Goal: Unclear

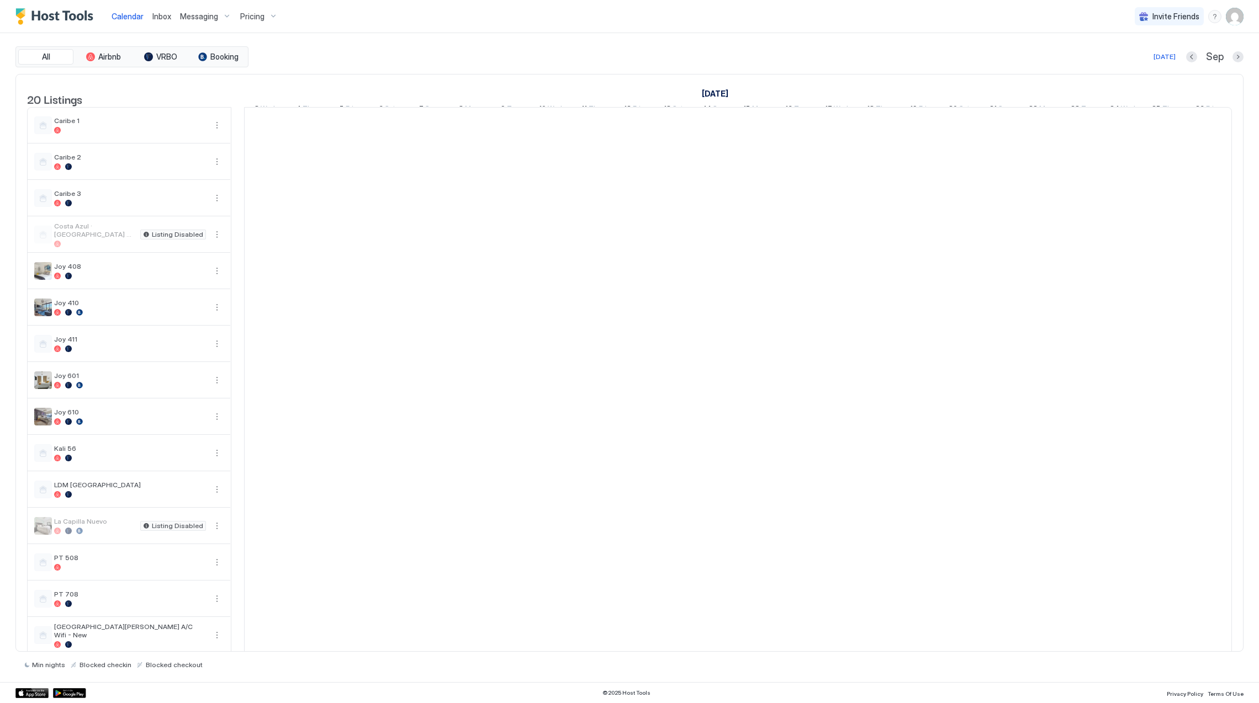
scroll to position [0, 613]
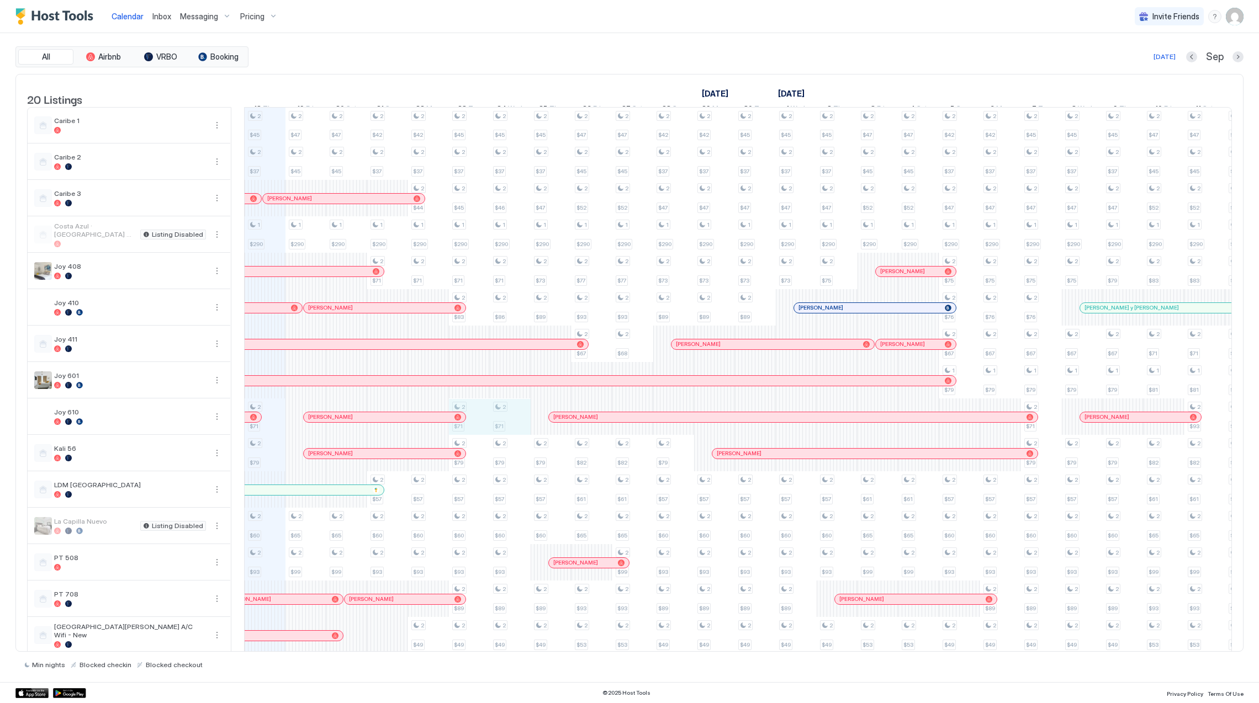
click at [486, 433] on div "2 $45 2 $37 1 $290 2 $71 2 $79 2 $60 2 $93 2 $37 2 $49 2 $47 2 $45 1 $290 2 $65…" at bounding box center [939, 472] width 2614 height 728
click at [539, 456] on div "2 $45 2 $37 1 $290 2 $71 2 $79 2 $60 2 $93 2 $37 2 $49 2 $47 2 $45 1 $290 2 $65…" at bounding box center [939, 472] width 2614 height 728
drag, startPoint x: 464, startPoint y: 421, endPoint x: 464, endPoint y: 444, distance: 23.2
click at [465, 438] on div "2 $45 2 $37 1 $290 2 $71 2 $79 2 $60 2 $93 2 $37 2 $49 2 $47 2 $45 1 $290 2 $65…" at bounding box center [939, 472] width 2614 height 728
click at [842, 525] on div "2 $45 2 $37 1 $290 2 $71 2 $79 2 $60 2 $93 2 $37 2 $49 2 $47 2 $45 1 $290 2 $65…" at bounding box center [939, 472] width 2614 height 728
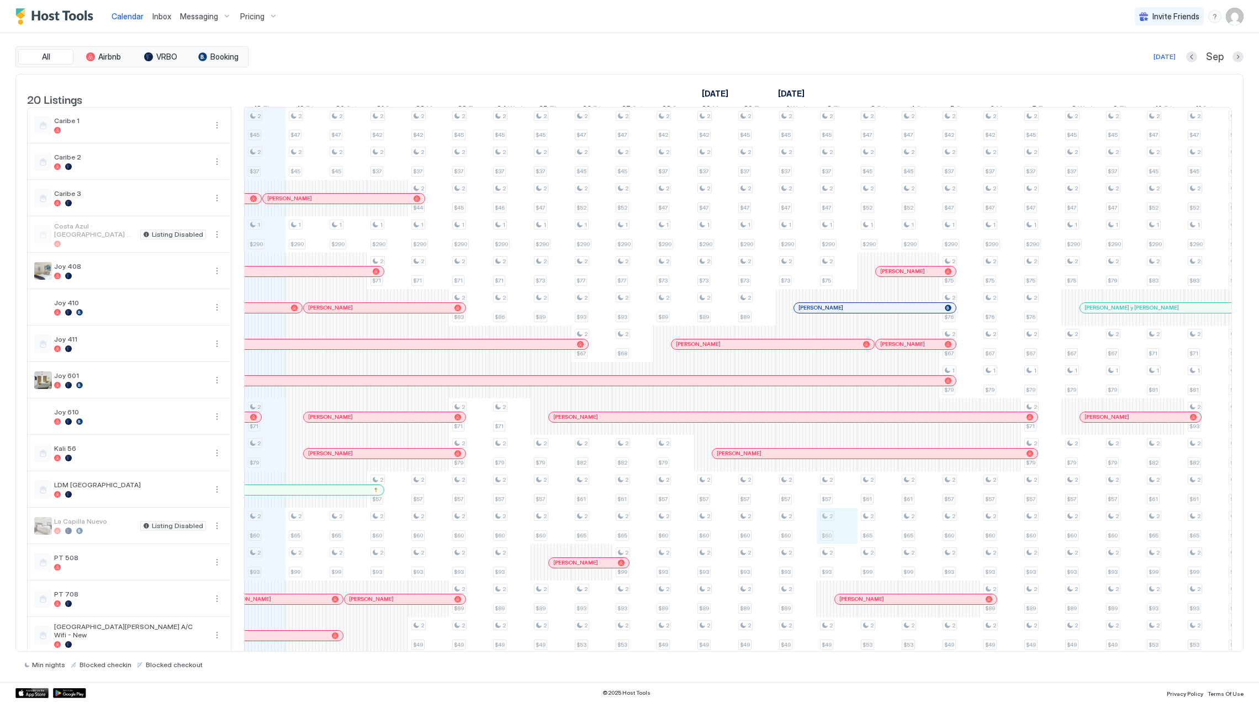
click at [694, 422] on div at bounding box center [698, 417] width 9 height 9
